Goal: Find specific page/section: Find specific page/section

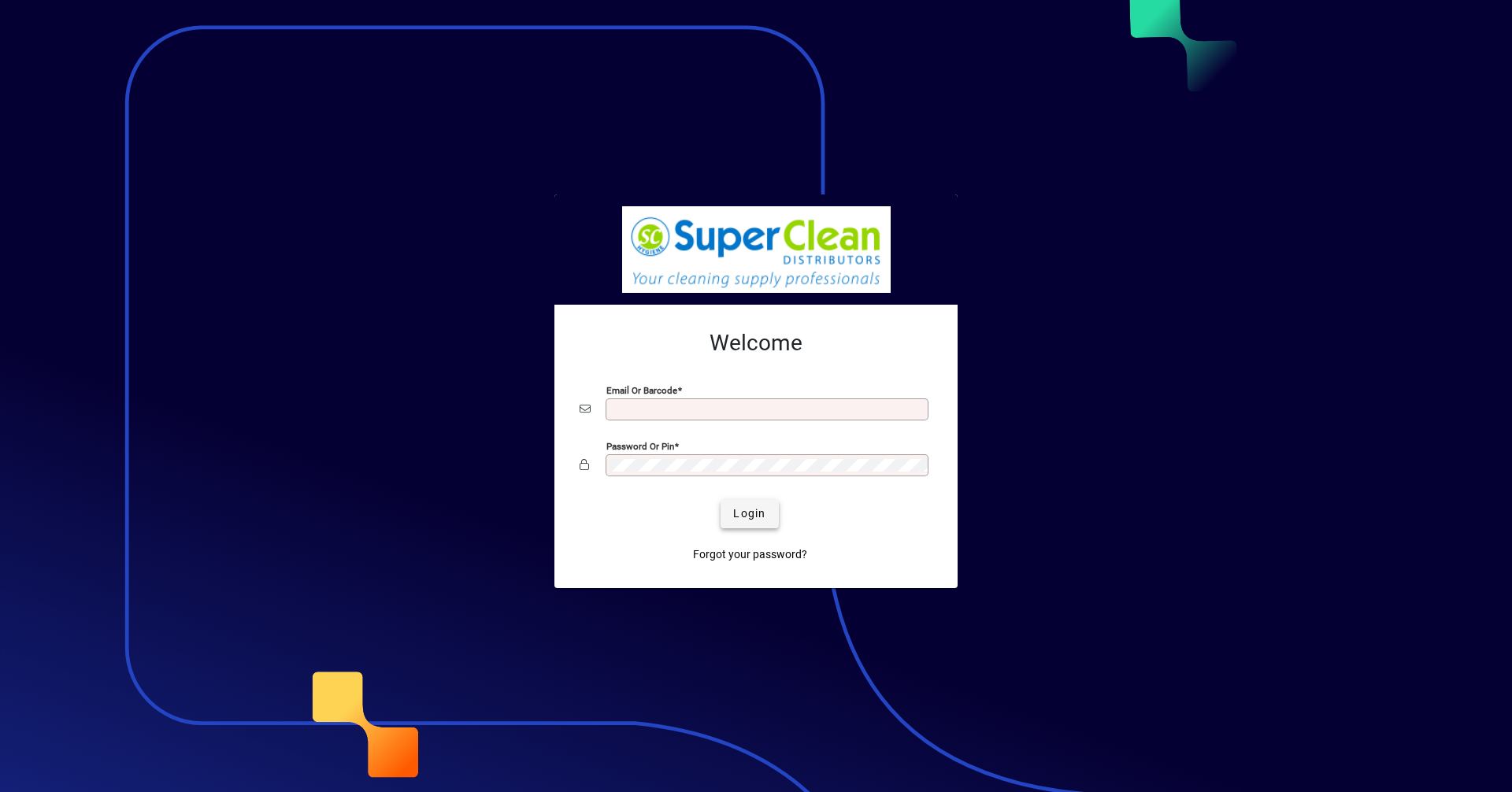
type input "**********"
click at [771, 518] on span "submit" at bounding box center [749, 513] width 57 height 38
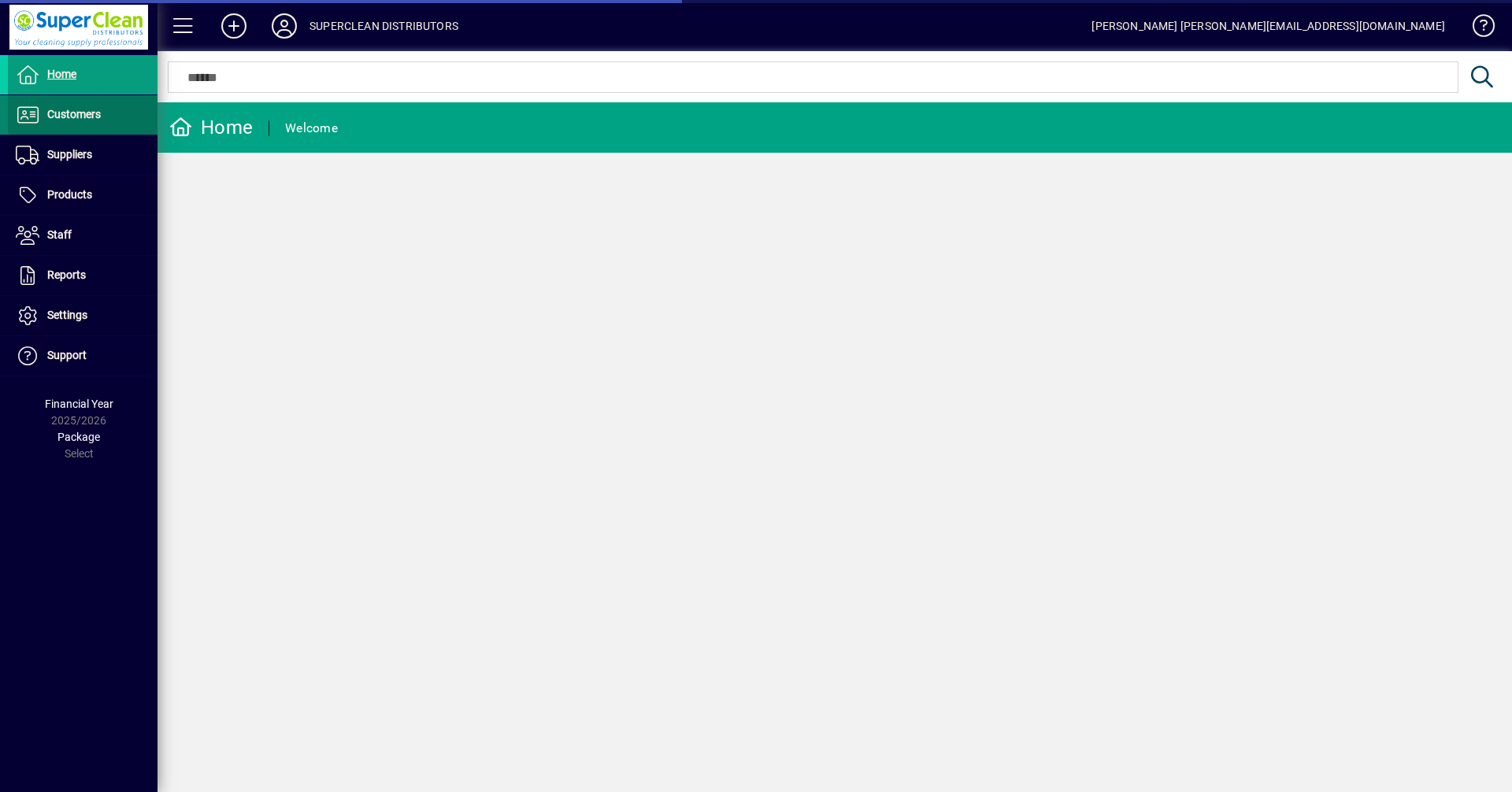
click at [99, 109] on span "Customers" at bounding box center [74, 114] width 54 height 13
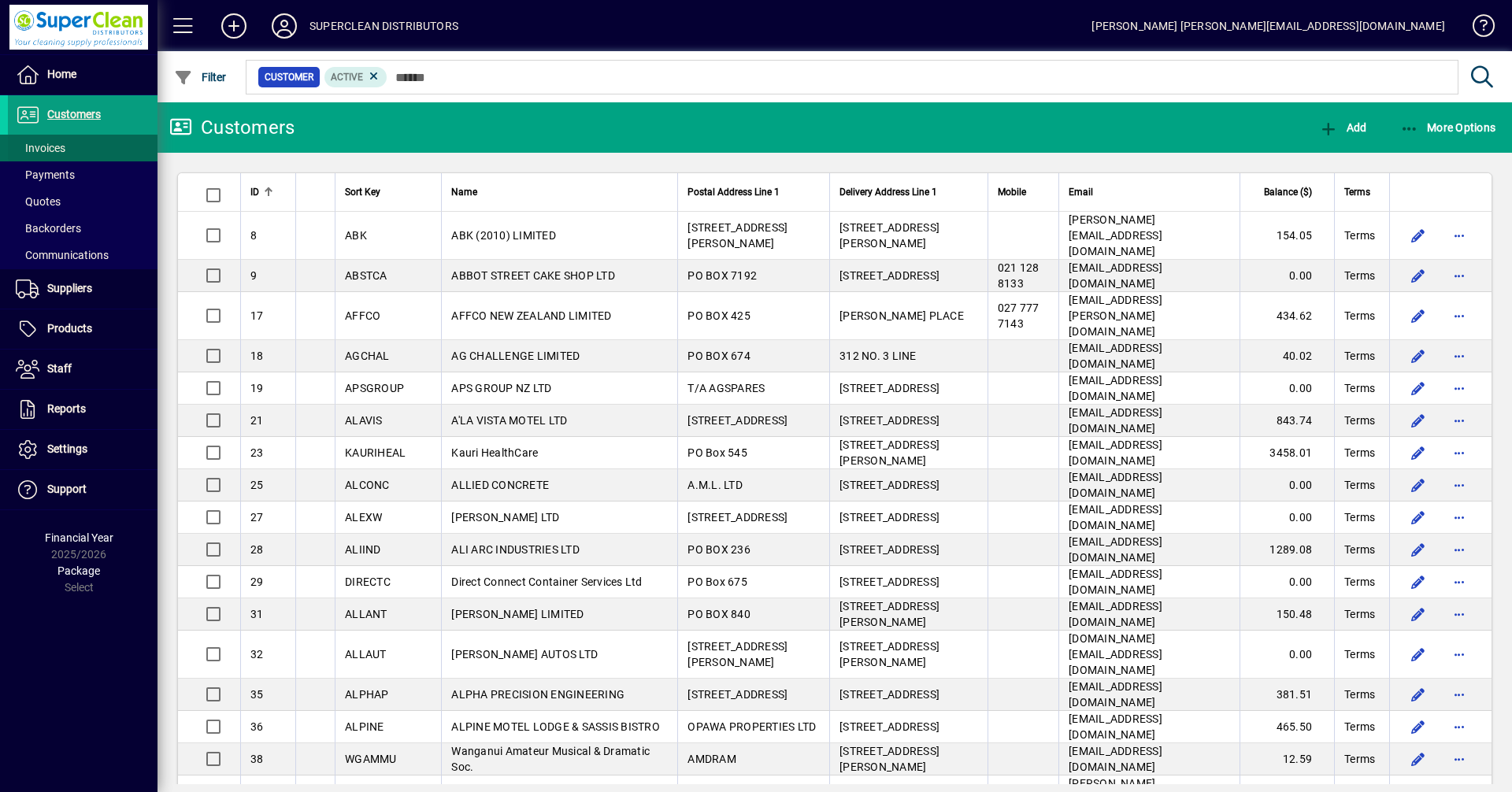
click at [55, 151] on span "Invoices" at bounding box center [41, 148] width 50 height 13
